Goal: Find specific page/section: Find specific page/section

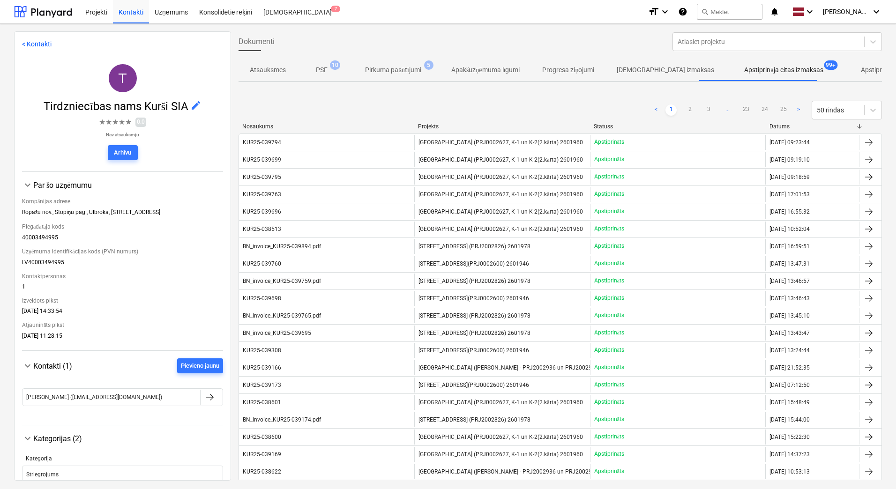
scroll to position [45, 0]
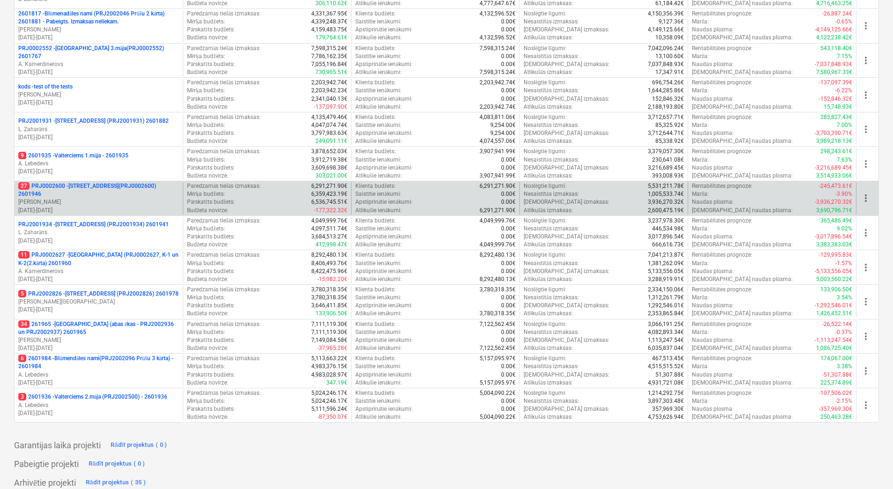
scroll to position [234, 0]
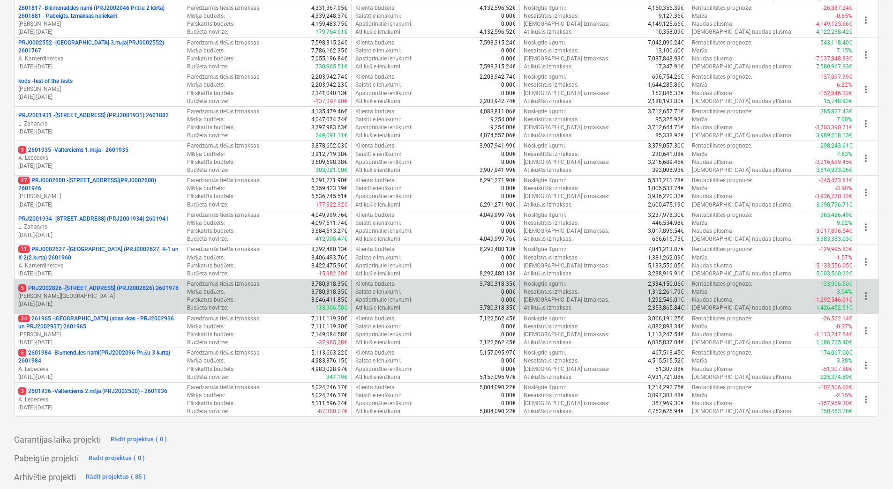
click at [95, 293] on p "J. Ruskuls" at bounding box center [98, 297] width 161 height 8
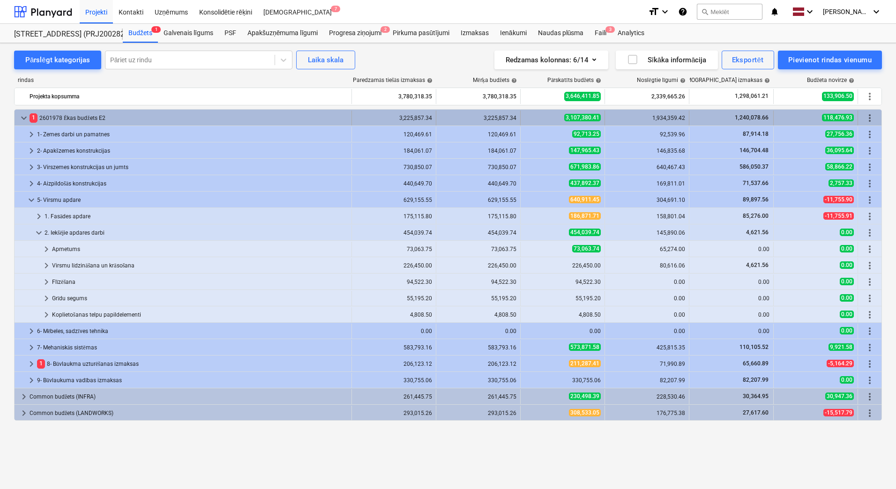
click at [22, 118] on span "keyboard_arrow_down" at bounding box center [23, 118] width 11 height 11
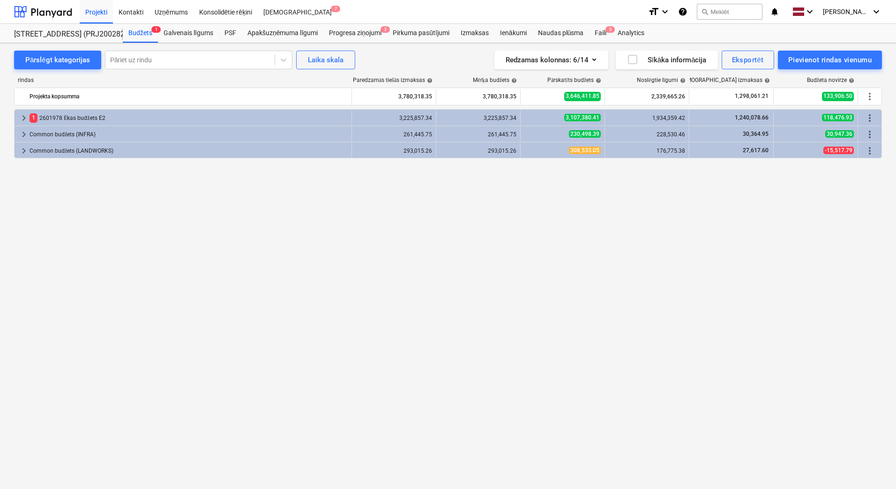
click at [22, 118] on span "keyboard_arrow_right" at bounding box center [23, 118] width 11 height 11
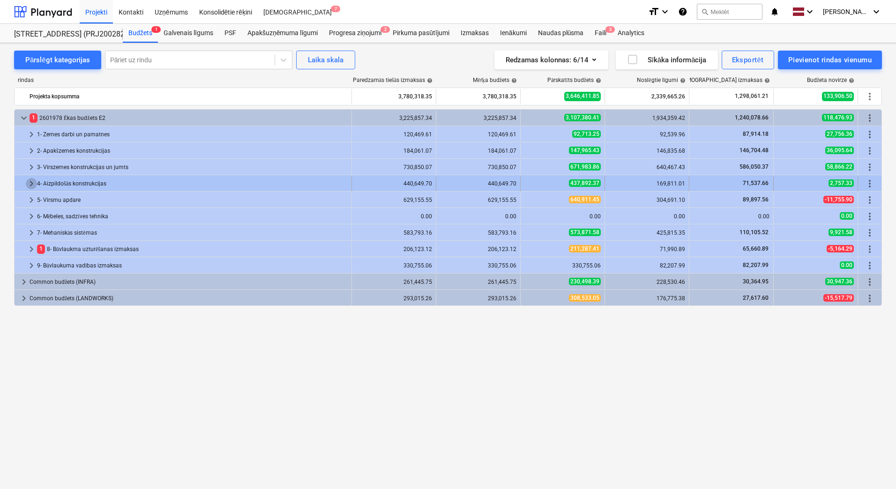
click at [30, 183] on span "keyboard_arrow_right" at bounding box center [31, 183] width 11 height 11
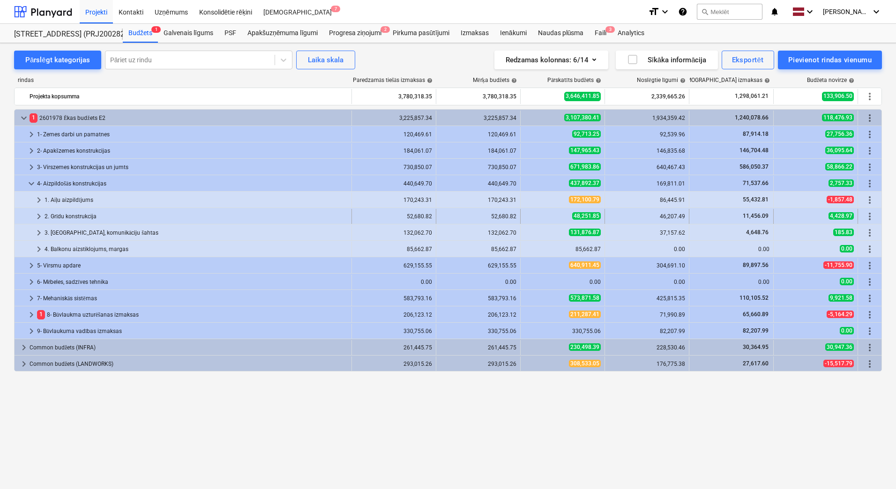
click at [38, 214] on span "keyboard_arrow_right" at bounding box center [38, 216] width 11 height 11
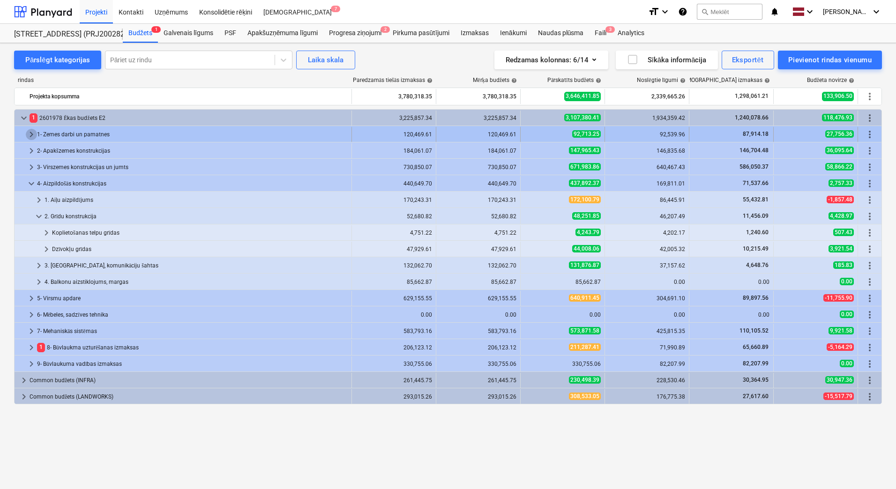
click at [31, 131] on span "keyboard_arrow_right" at bounding box center [31, 134] width 11 height 11
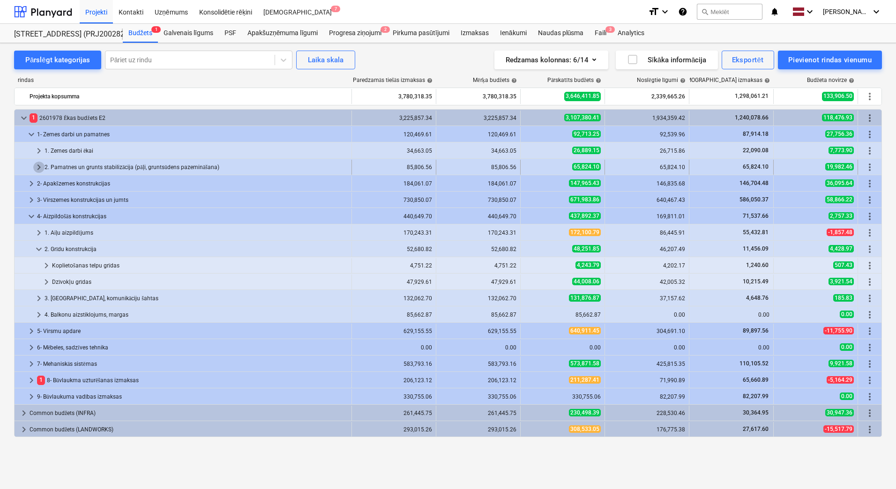
click at [38, 166] on span "keyboard_arrow_right" at bounding box center [38, 167] width 11 height 11
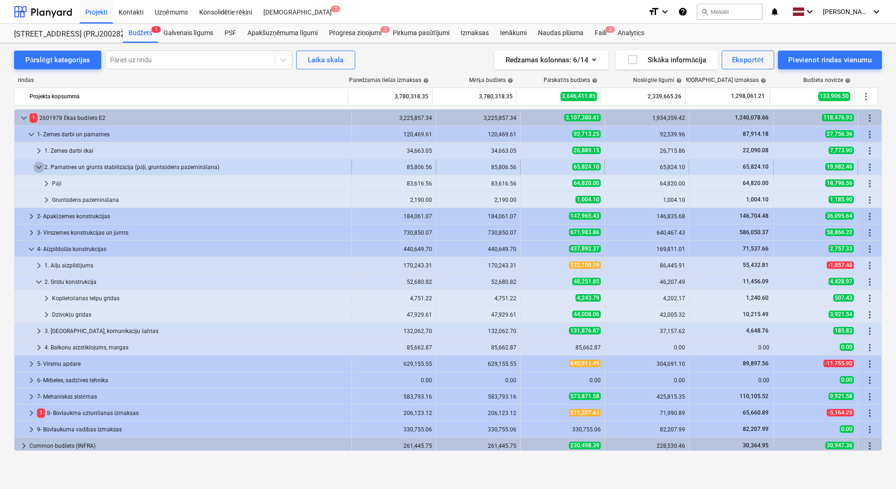
click at [40, 166] on span "keyboard_arrow_down" at bounding box center [38, 167] width 11 height 11
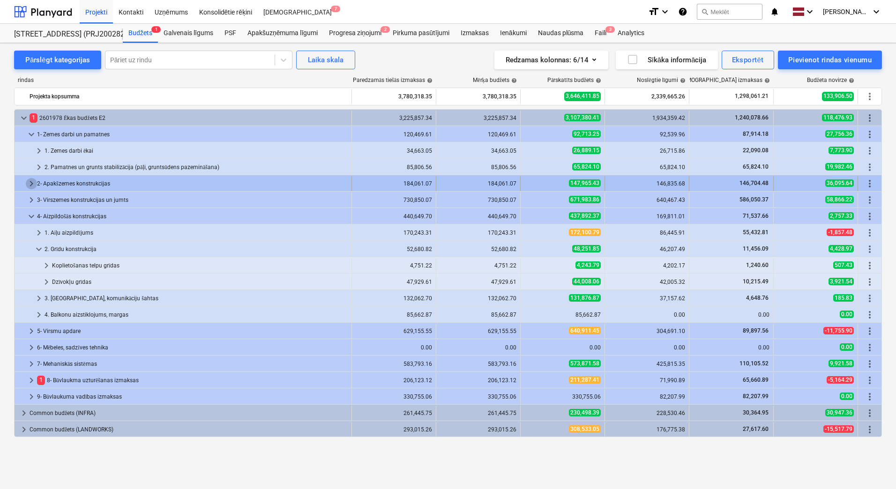
click at [28, 182] on span "keyboard_arrow_right" at bounding box center [31, 183] width 11 height 11
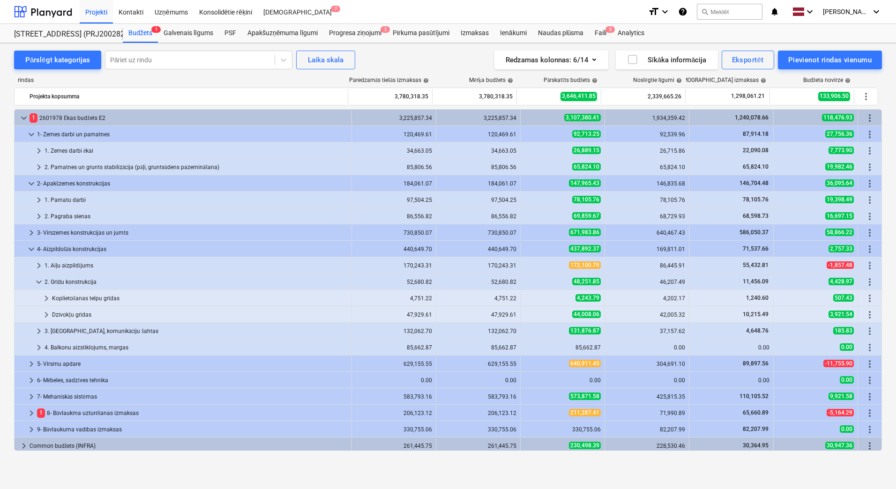
click at [28, 182] on span "keyboard_arrow_down" at bounding box center [31, 183] width 11 height 11
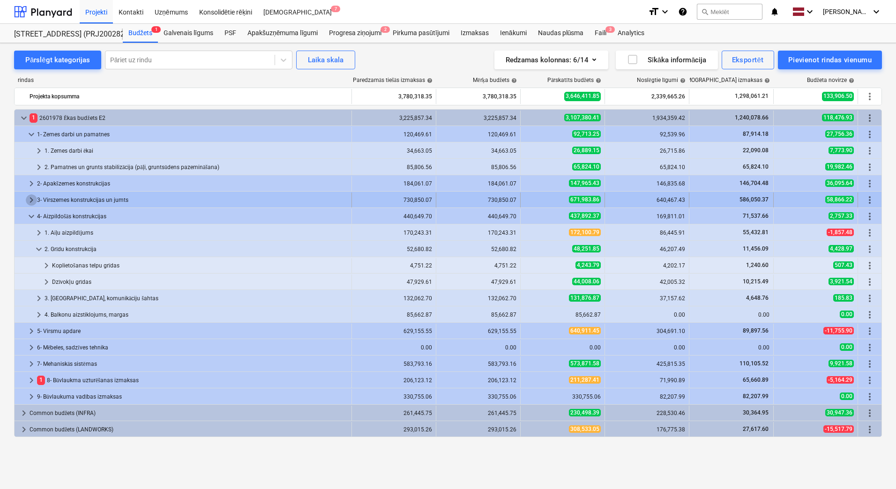
click at [32, 197] on span "keyboard_arrow_right" at bounding box center [31, 200] width 11 height 11
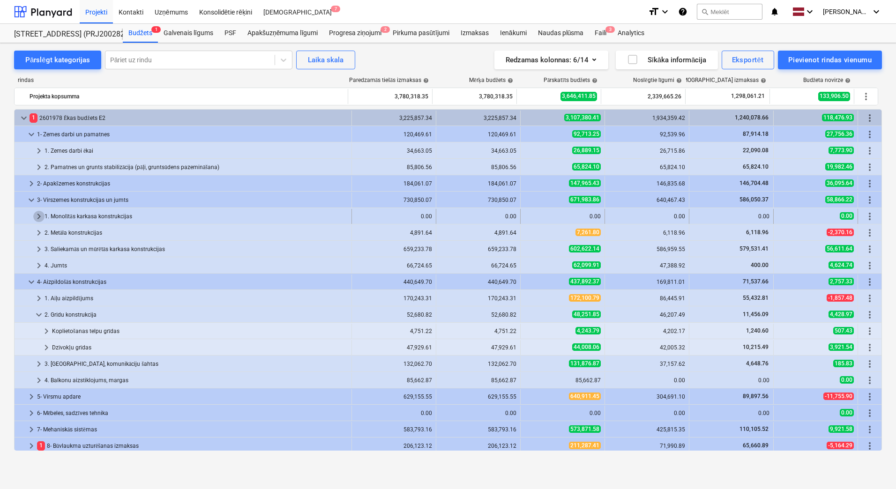
click at [39, 215] on span "keyboard_arrow_right" at bounding box center [38, 216] width 11 height 11
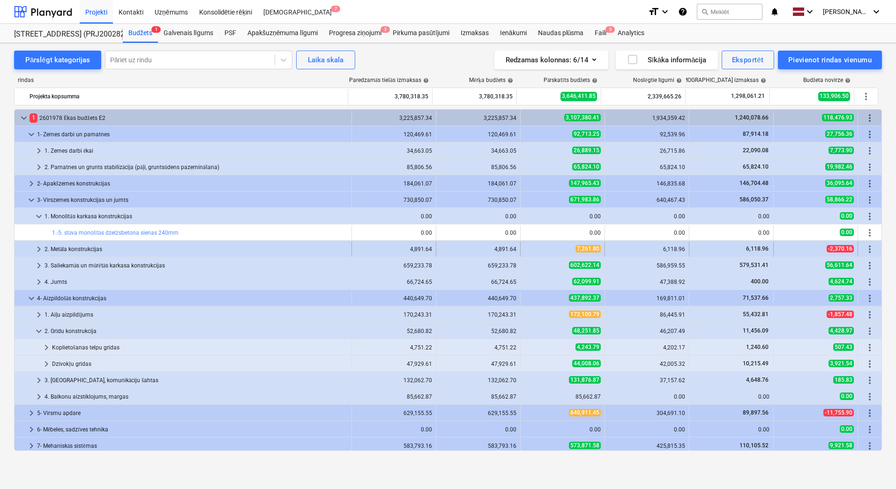
click at [40, 246] on span "keyboard_arrow_right" at bounding box center [38, 249] width 11 height 11
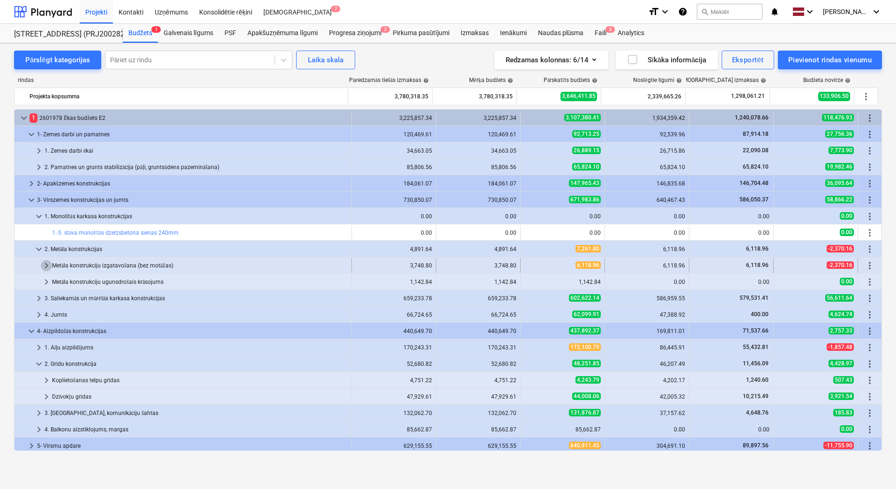
click at [47, 263] on span "keyboard_arrow_right" at bounding box center [46, 265] width 11 height 11
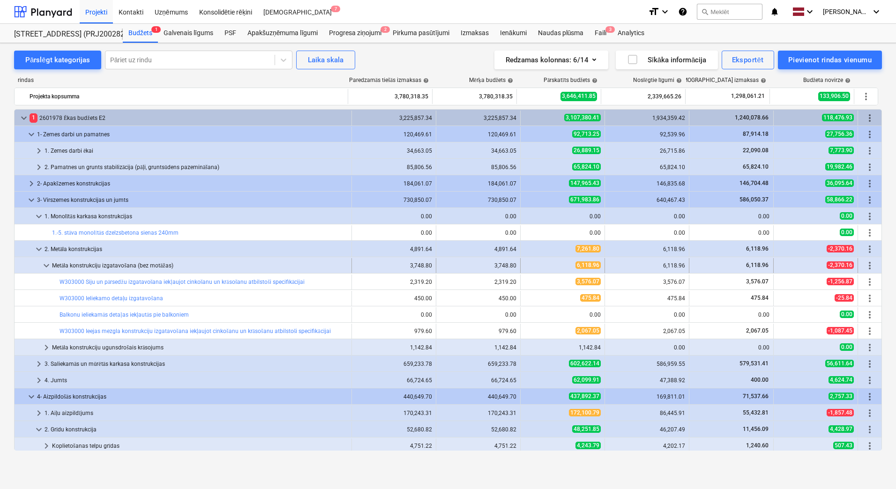
click at [44, 264] on span "keyboard_arrow_down" at bounding box center [46, 265] width 11 height 11
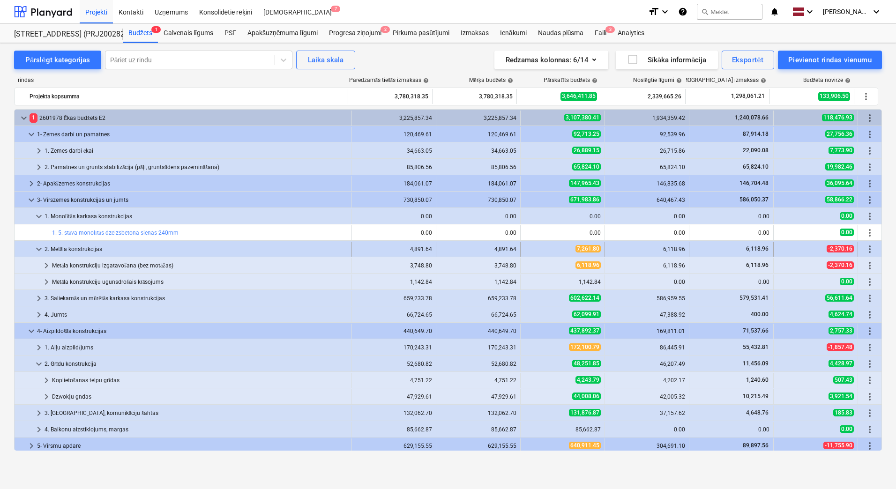
click at [38, 250] on span "keyboard_arrow_down" at bounding box center [38, 249] width 11 height 11
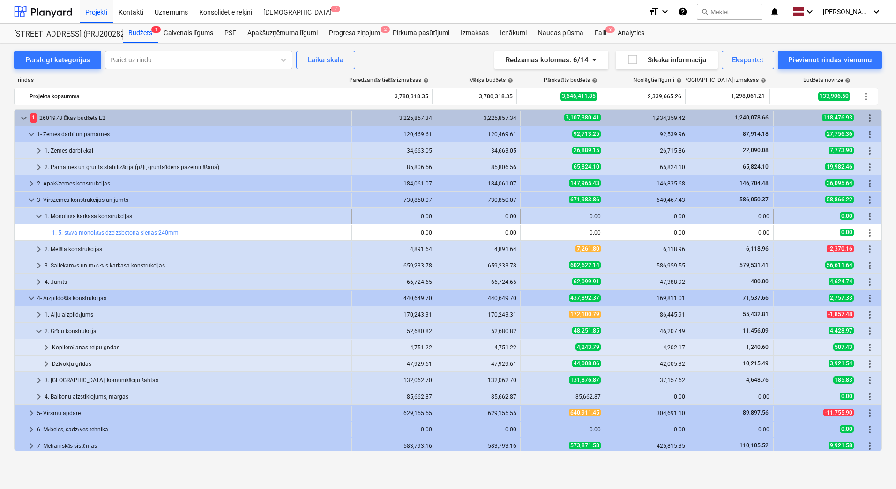
click at [38, 217] on span "keyboard_arrow_down" at bounding box center [38, 216] width 11 height 11
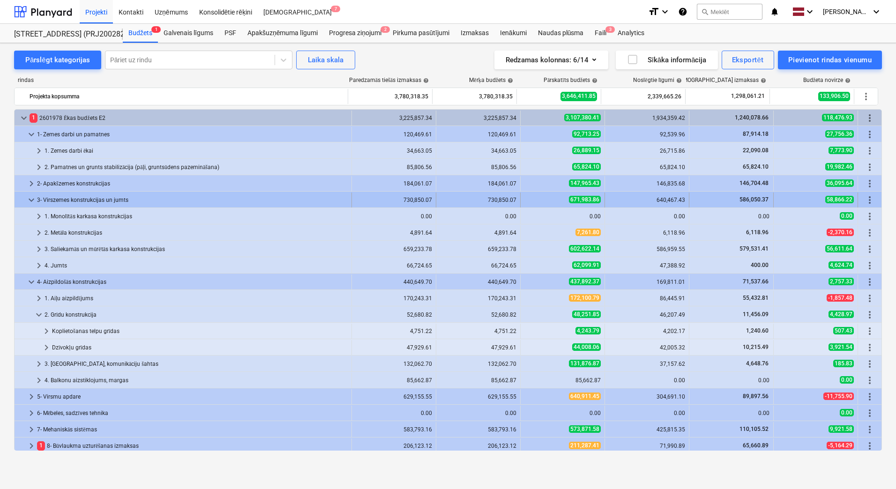
click at [30, 198] on span "keyboard_arrow_down" at bounding box center [31, 200] width 11 height 11
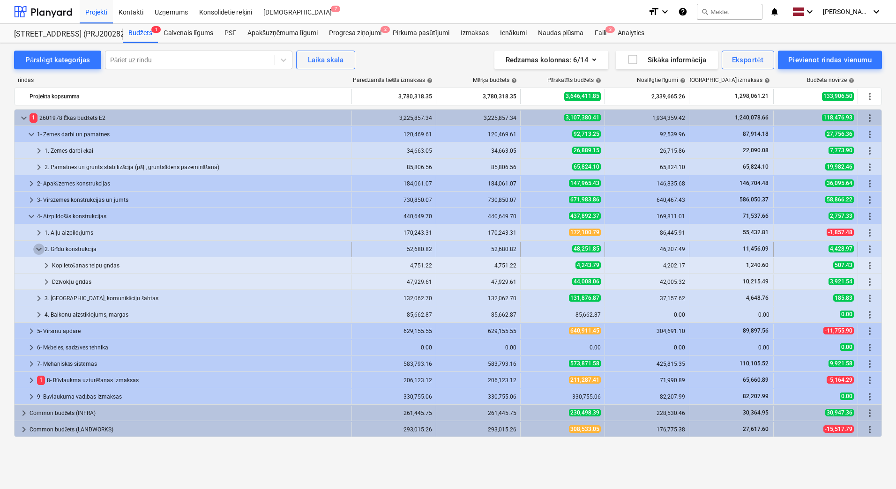
click at [42, 247] on span "keyboard_arrow_down" at bounding box center [38, 249] width 11 height 11
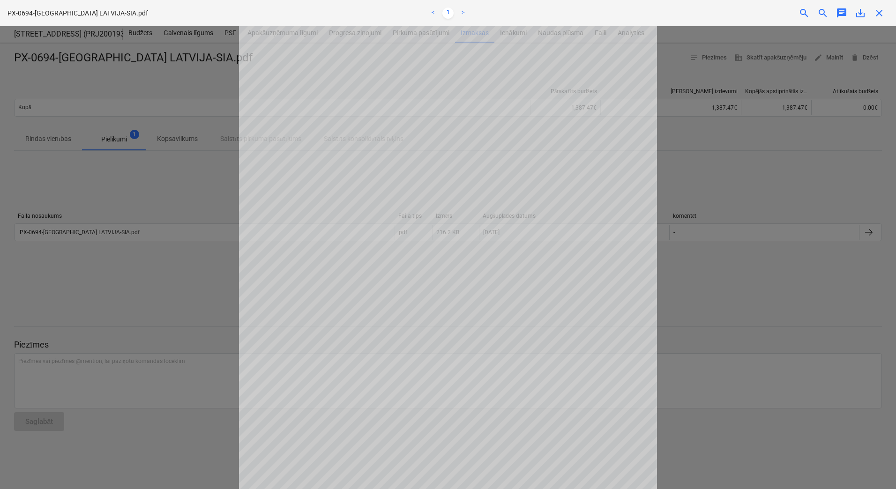
click at [722, 183] on div at bounding box center [448, 257] width 896 height 463
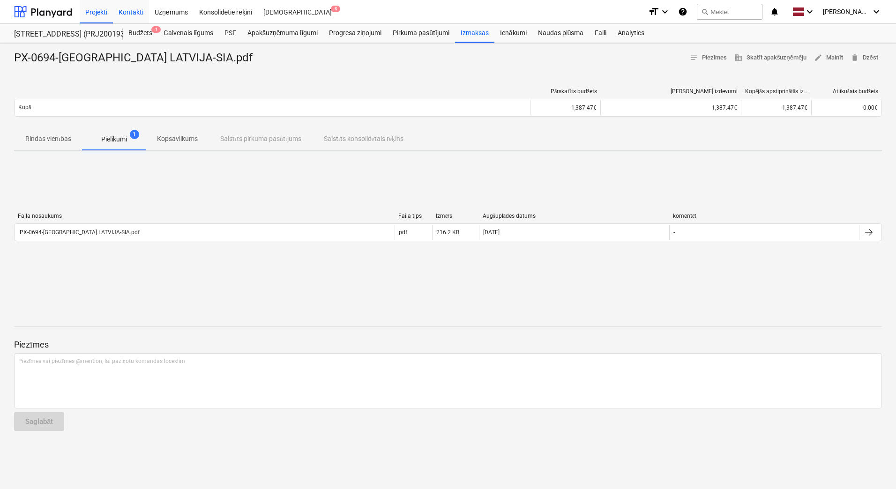
click at [134, 10] on div "Kontakti" at bounding box center [131, 12] width 36 height 24
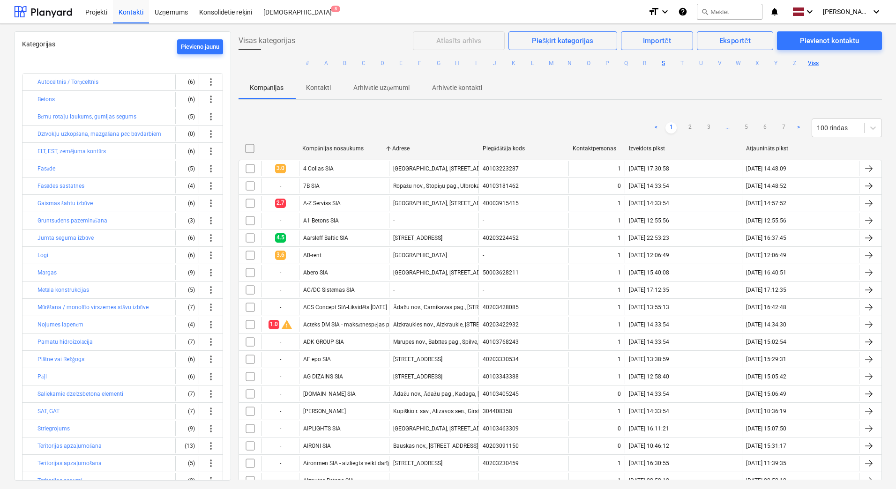
click at [664, 63] on button "S" at bounding box center [663, 63] width 11 height 11
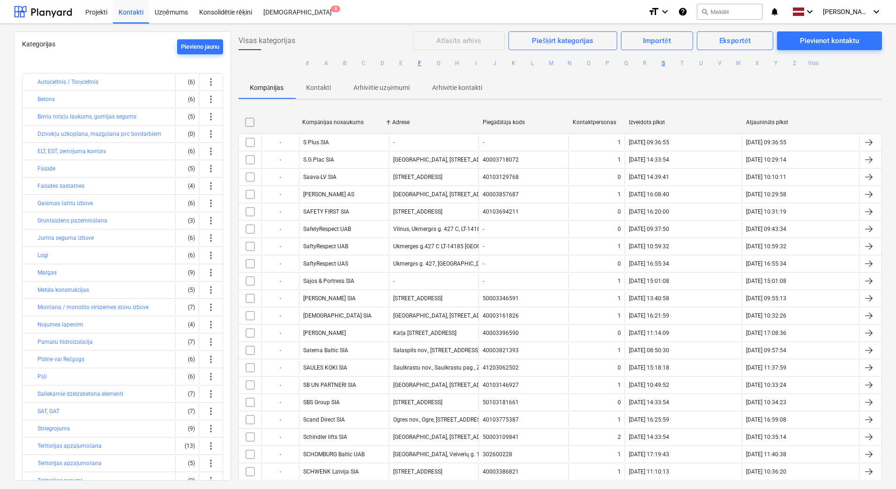
click at [419, 63] on button "F" at bounding box center [419, 63] width 11 height 11
